Goal: Check status

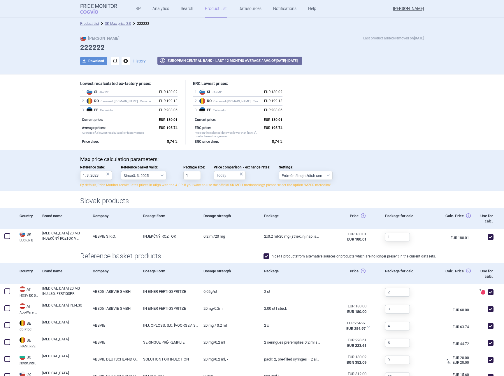
click at [191, 29] on div "Max Price Last product added/removed on 23 Feb 222222 download Download notific…" at bounding box center [252, 51] width 504 height 45
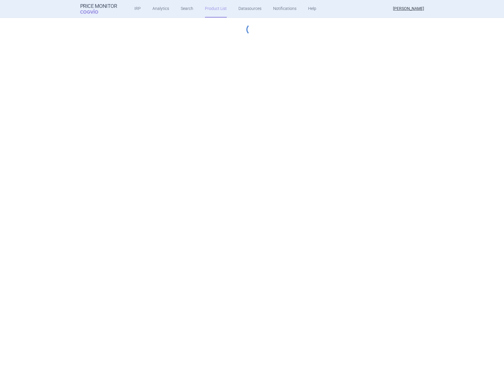
select select "2022-12-01"
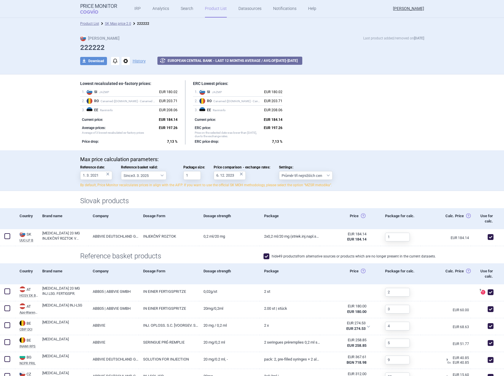
click at [181, 42] on div "Max Price Last product added/removed on 23 Feb 222222 download Download notific…" at bounding box center [252, 53] width 367 height 36
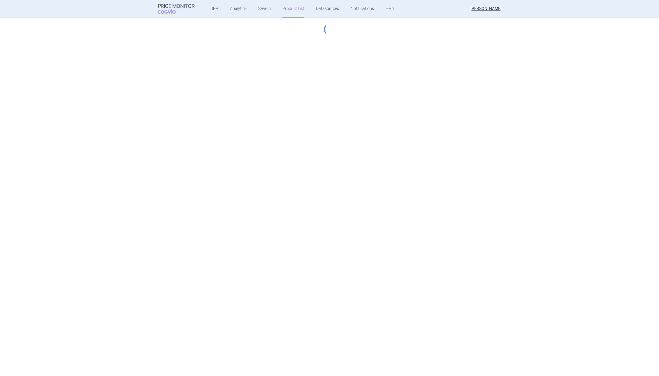
select select "2022-12-01"
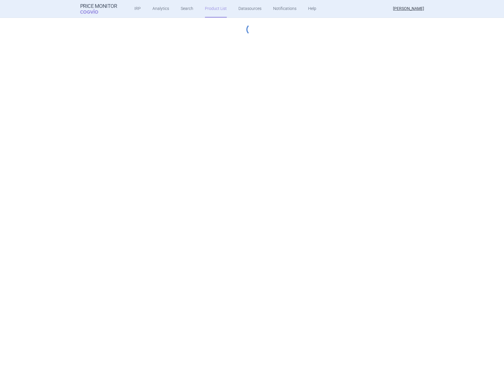
select select "hungary-included"
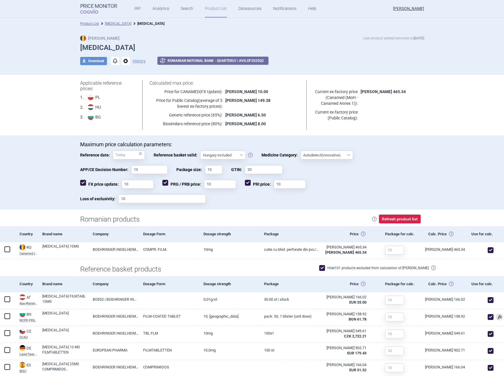
click at [43, 49] on div "Max Price Last product added/removed on [DATE] [MEDICAL_DATA] download Download…" at bounding box center [252, 51] width 504 height 45
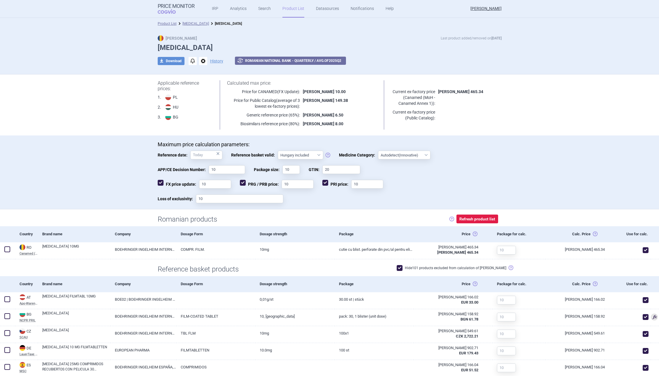
select select "hungary-included"
